Goal: Information Seeking & Learning: Find specific fact

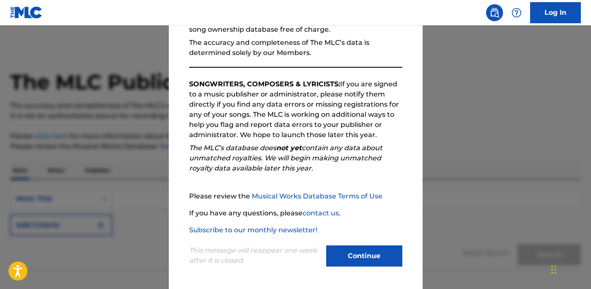
scroll to position [98, 0]
click at [367, 249] on button "Continue" at bounding box center [364, 255] width 76 height 21
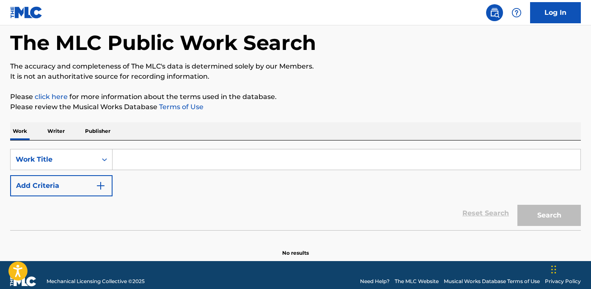
scroll to position [49, 0]
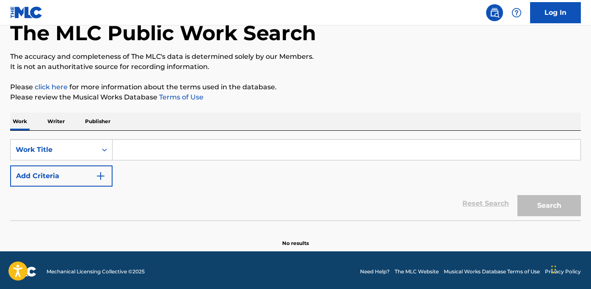
click at [449, 149] on input "Search Form" at bounding box center [347, 150] width 468 height 20
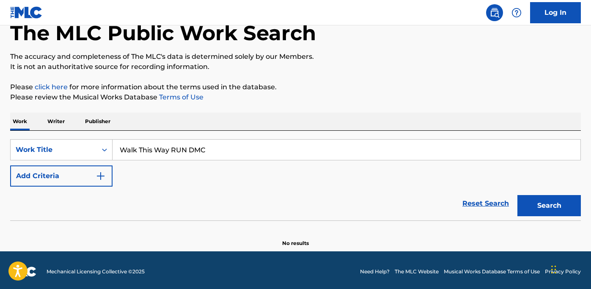
click at [549, 206] on button "Search" at bounding box center [548, 205] width 63 height 21
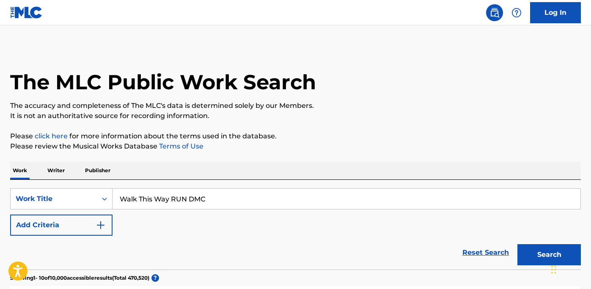
scroll to position [0, 0]
click at [549, 255] on button "Search" at bounding box center [548, 254] width 63 height 21
type input "Walk This Way run dmc"
click at [549, 255] on button "Search" at bounding box center [548, 254] width 63 height 21
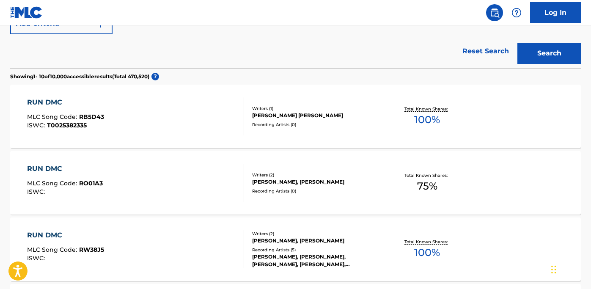
scroll to position [201, 0]
click at [46, 100] on div "RUN DMC" at bounding box center [65, 102] width 77 height 10
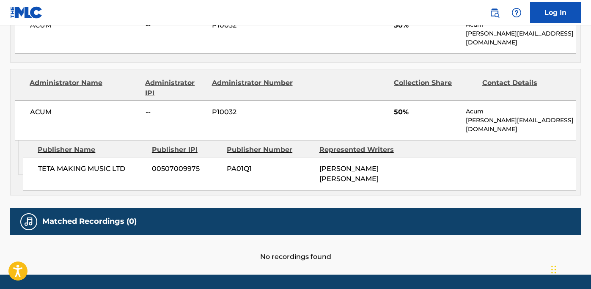
scroll to position [435, 0]
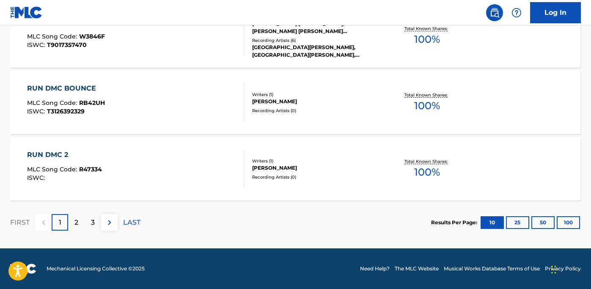
scroll to position [747, 0]
click at [118, 222] on div "FIRST 1 2 3 LAST" at bounding box center [75, 222] width 130 height 16
click at [115, 217] on button at bounding box center [109, 222] width 16 height 16
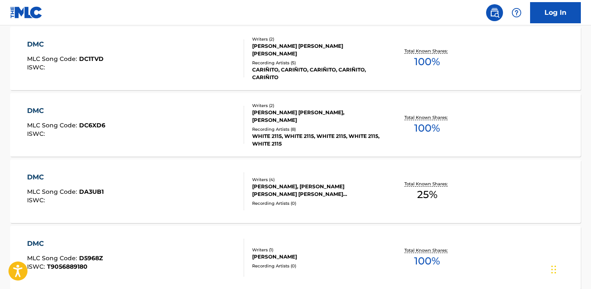
scroll to position [658, 0]
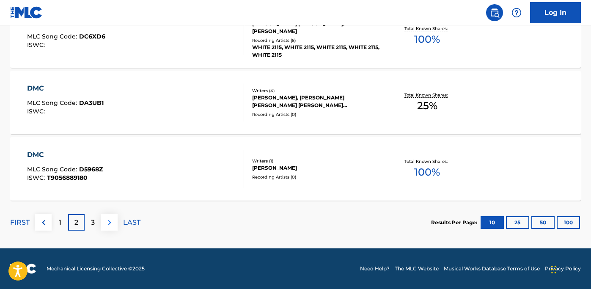
click at [111, 225] on img at bounding box center [109, 222] width 10 height 10
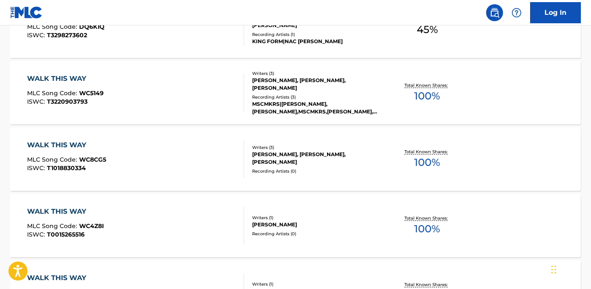
scroll to position [359, 0]
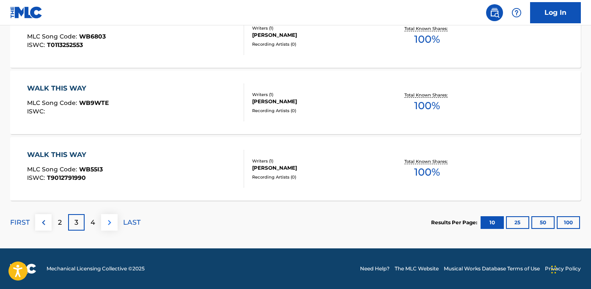
click at [110, 222] on img at bounding box center [109, 222] width 10 height 10
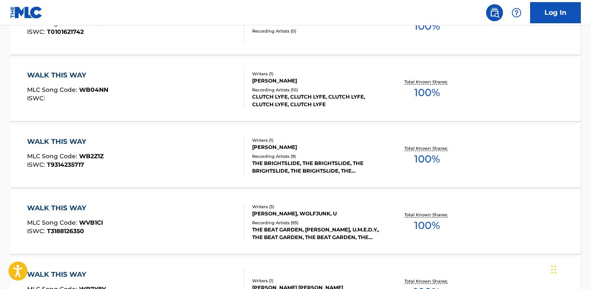
scroll to position [427, 0]
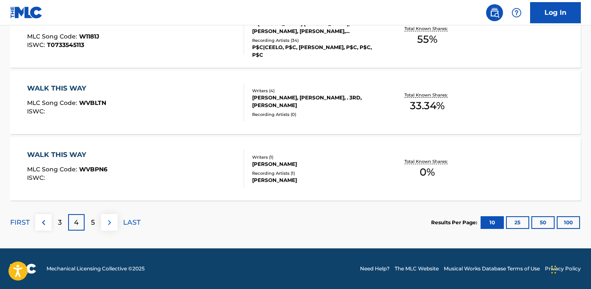
click at [109, 220] on img at bounding box center [109, 222] width 10 height 10
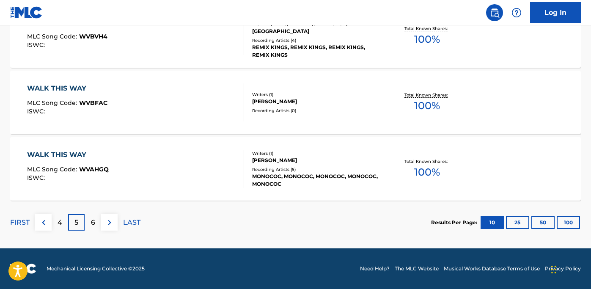
scroll to position [747, 0]
click at [112, 222] on img at bounding box center [109, 222] width 10 height 10
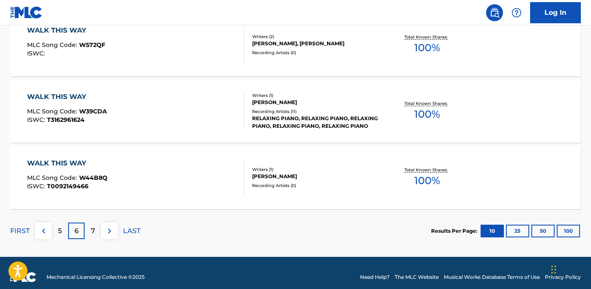
scroll to position [739, 0]
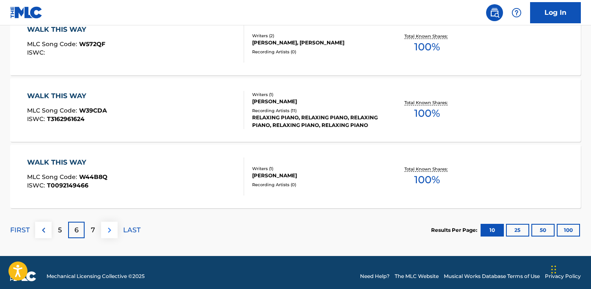
click at [112, 230] on img at bounding box center [109, 230] width 10 height 10
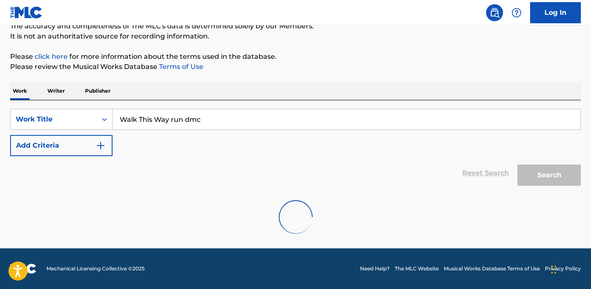
scroll to position [80, 0]
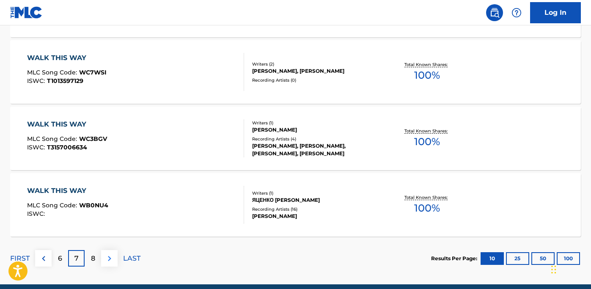
click at [106, 259] on img at bounding box center [109, 258] width 10 height 10
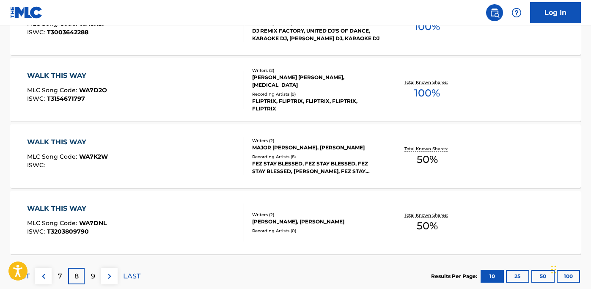
scroll to position [712, 0]
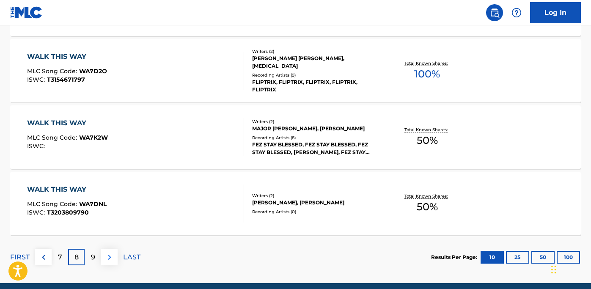
click at [113, 255] on img at bounding box center [109, 257] width 10 height 10
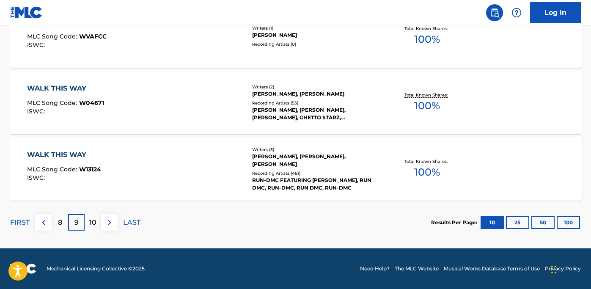
scroll to position [747, 0]
click at [112, 217] on button at bounding box center [109, 222] width 16 height 16
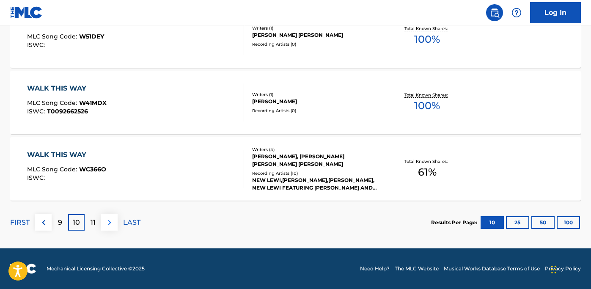
click at [107, 225] on img at bounding box center [109, 222] width 10 height 10
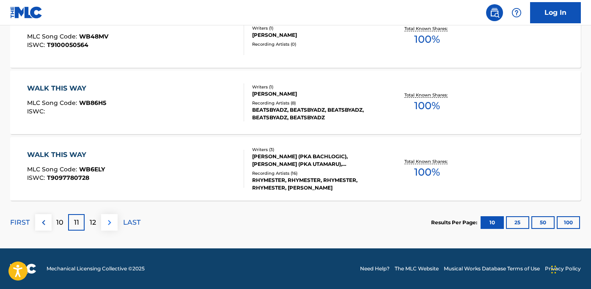
click at [110, 221] on img at bounding box center [109, 222] width 10 height 10
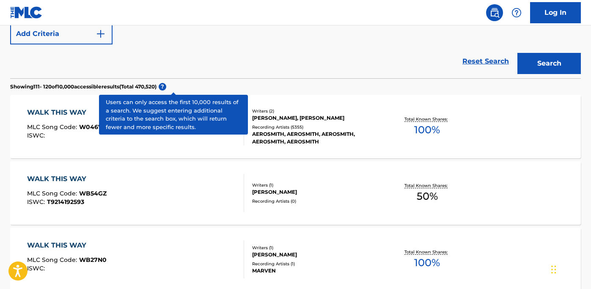
scroll to position [192, 0]
click at [59, 110] on div "WALK THIS WAY" at bounding box center [66, 112] width 79 height 10
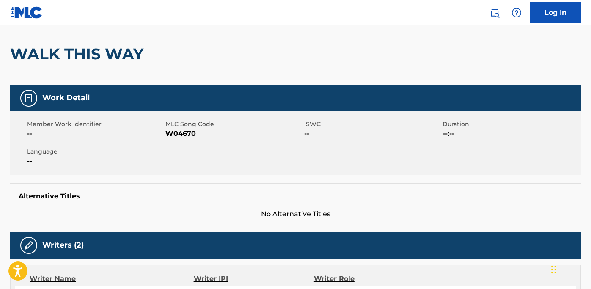
scroll to position [66, 0]
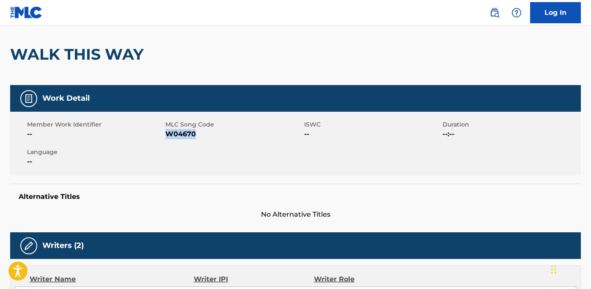
drag, startPoint x: 166, startPoint y: 134, endPoint x: 199, endPoint y: 134, distance: 32.6
click at [199, 134] on span "W04670" at bounding box center [233, 134] width 136 height 10
copy span "W04670"
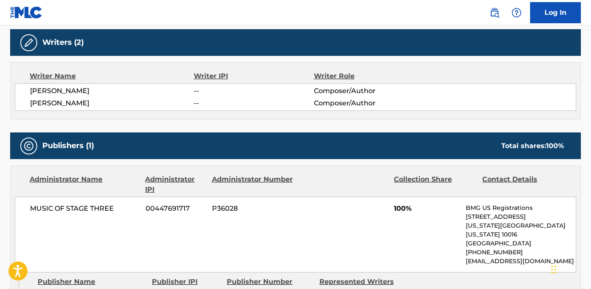
scroll to position [269, 0]
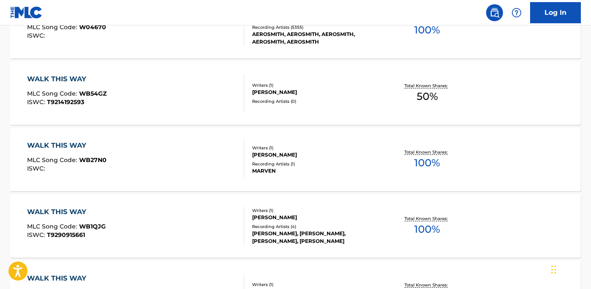
scroll to position [192, 0]
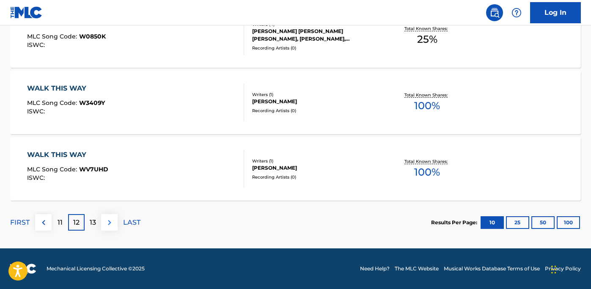
click at [107, 222] on img at bounding box center [109, 222] width 10 height 10
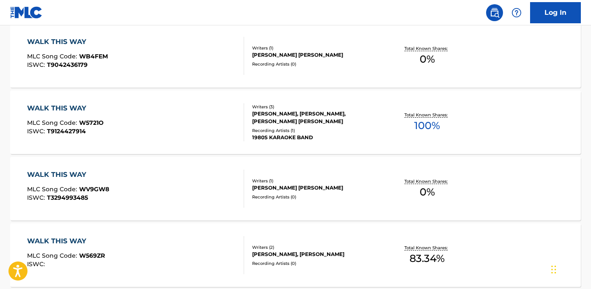
scroll to position [595, 0]
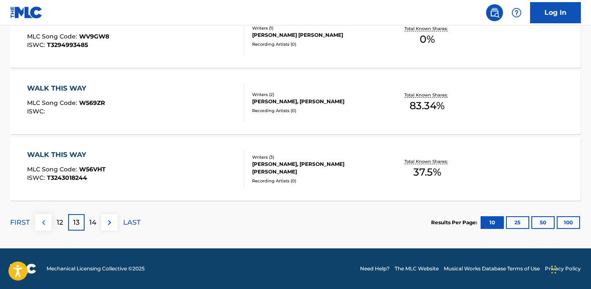
click at [46, 218] on img at bounding box center [43, 222] width 10 height 10
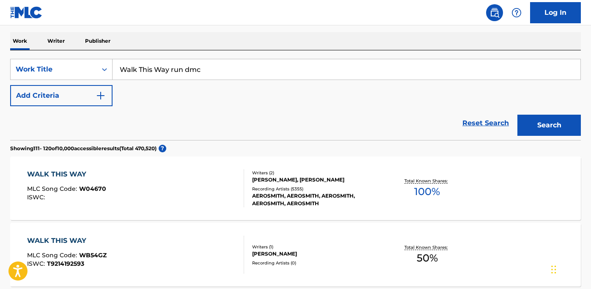
scroll to position [142, 0]
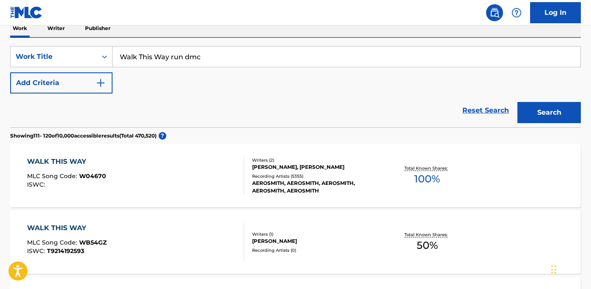
click at [172, 157] on div "WALK THIS WAY MLC Song Code : W04670 ISWC :" at bounding box center [135, 176] width 217 height 38
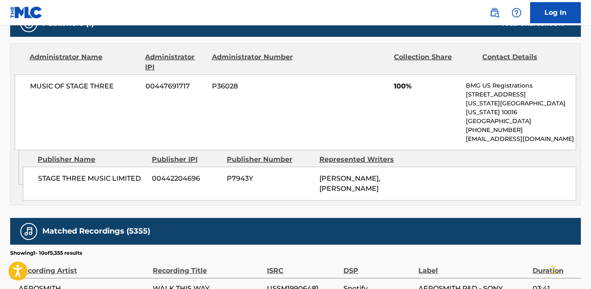
scroll to position [391, 0]
click at [388, 154] on div "Represented Writers" at bounding box center [362, 159] width 86 height 10
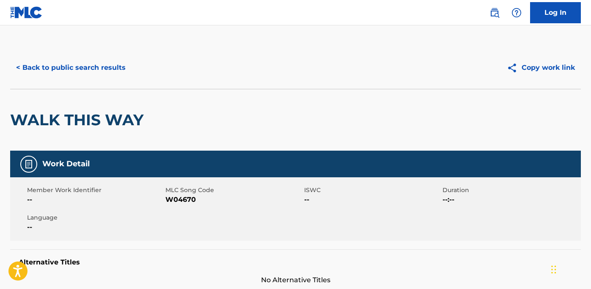
scroll to position [0, 0]
click at [22, 63] on button "< Back to public search results" at bounding box center [70, 67] width 121 height 21
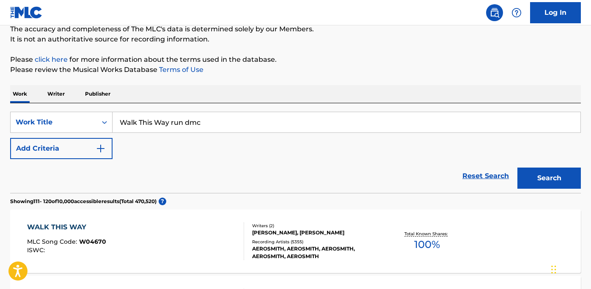
scroll to position [74, 0]
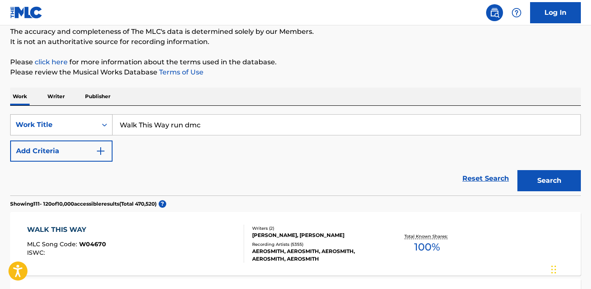
drag, startPoint x: 215, startPoint y: 122, endPoint x: 105, endPoint y: 122, distance: 110.0
click at [105, 122] on div "SearchWithCriteria47c1a9e9-c87c-4c8a-afe2-0076bab042e7 Work Title Walk This Way…" at bounding box center [295, 124] width 571 height 21
type input "Don't you forget about me"
click at [549, 181] on button "Search" at bounding box center [548, 180] width 63 height 21
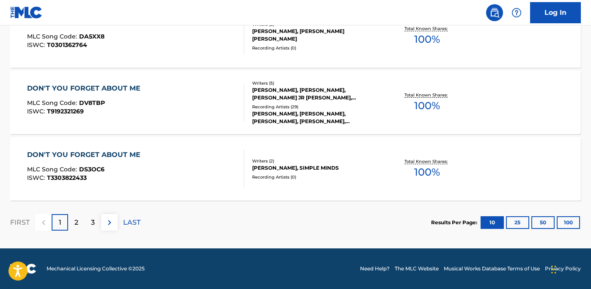
scroll to position [747, 0]
click at [110, 220] on img at bounding box center [109, 222] width 10 height 10
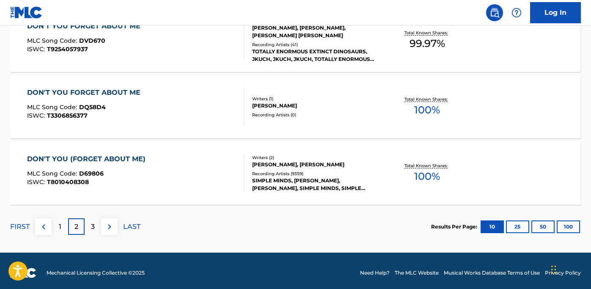
scroll to position [744, 0]
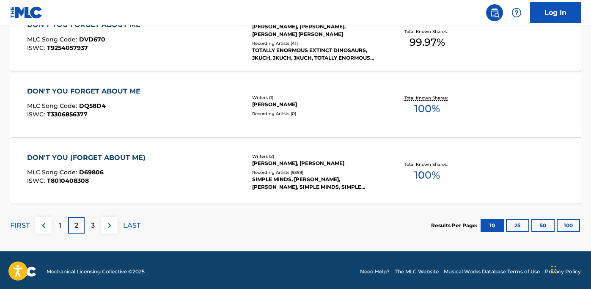
click at [126, 154] on div "DON'T YOU (FORGET ABOUT ME)" at bounding box center [88, 158] width 123 height 10
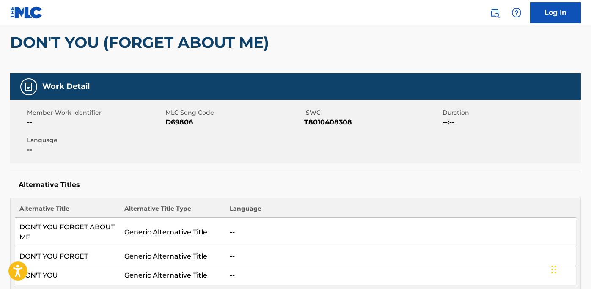
scroll to position [73, 0]
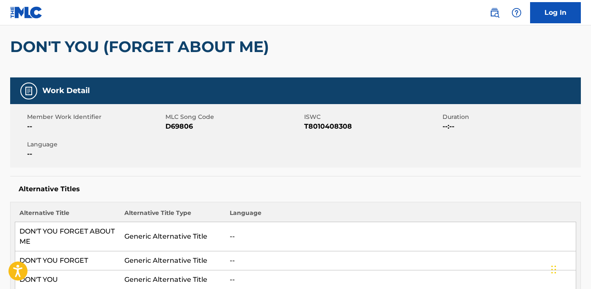
click at [164, 126] on div "Member Work Identifier --" at bounding box center [96, 122] width 138 height 19
drag, startPoint x: 166, startPoint y: 126, endPoint x: 198, endPoint y: 126, distance: 32.2
click at [198, 126] on span "D69806" at bounding box center [233, 126] width 136 height 10
copy span "D69806"
drag, startPoint x: 303, startPoint y: 125, endPoint x: 346, endPoint y: 122, distance: 43.3
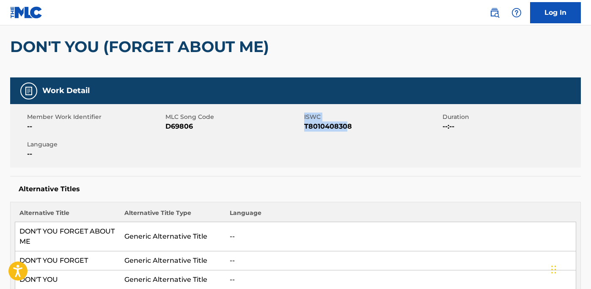
click at [346, 122] on div "Member Work Identifier -- MLC Song Code D69806 ISWC T8010408308 Duration --:-- …" at bounding box center [295, 135] width 571 height 63
click at [307, 142] on div "Member Work Identifier -- MLC Song Code D69806 ISWC T8010408308 Duration --:-- …" at bounding box center [295, 135] width 571 height 63
drag, startPoint x: 304, startPoint y: 126, endPoint x: 359, endPoint y: 126, distance: 55.0
click at [359, 126] on span "T8010408308" at bounding box center [372, 126] width 136 height 10
copy span "T8010408308"
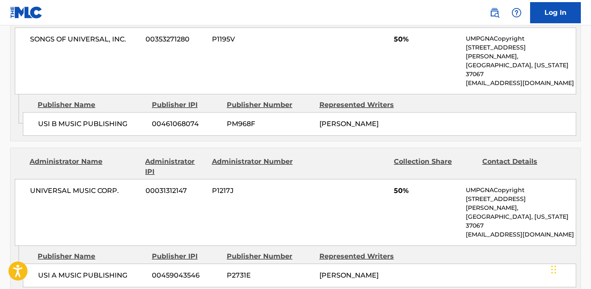
scroll to position [532, 0]
